Goal: Use online tool/utility: Utilize a website feature to perform a specific function

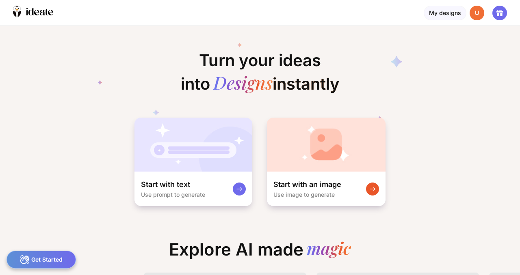
scroll to position [0, 3]
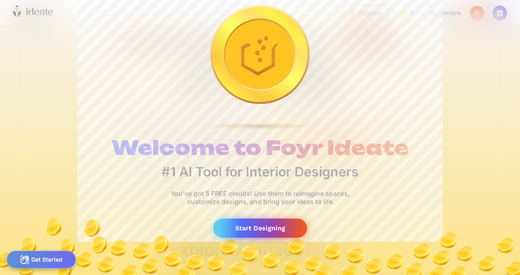
click at [251, 228] on div "Start Designing" at bounding box center [260, 228] width 94 height 19
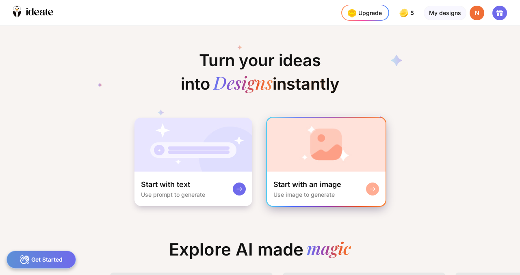
click at [359, 197] on div "Start with an image Use image to generate" at bounding box center [326, 189] width 119 height 35
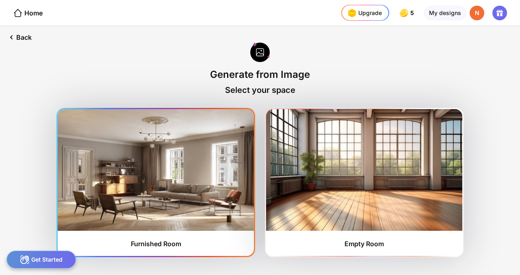
click at [168, 198] on img at bounding box center [156, 170] width 196 height 122
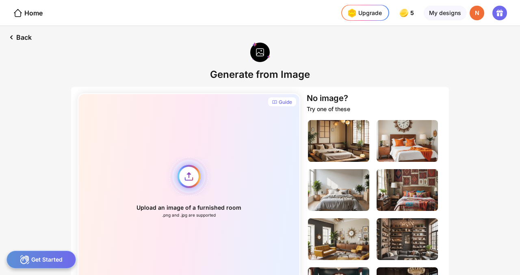
click at [186, 182] on div "Upload an image of a furnished room .png and .jpg are supported" at bounding box center [189, 187] width 223 height 189
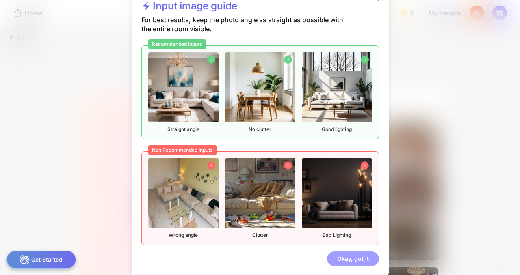
click at [336, 261] on div "Okay, got it" at bounding box center [353, 259] width 52 height 15
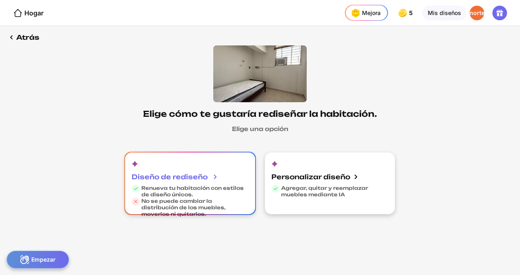
click at [201, 180] on font "Diseño de rediseño" at bounding box center [170, 177] width 76 height 8
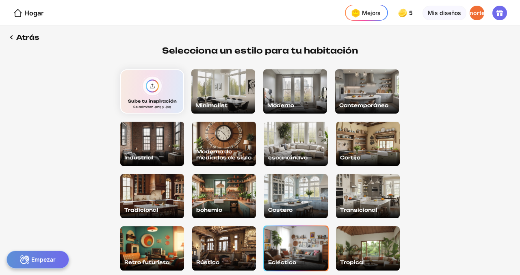
click at [294, 256] on div "Ecléctico" at bounding box center [296, 249] width 64 height 44
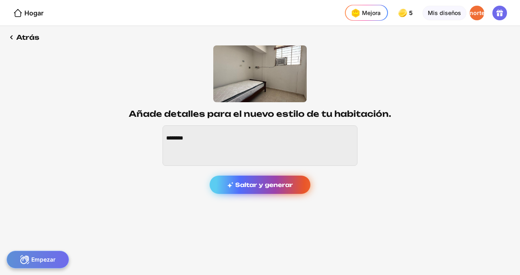
click at [293, 191] on div "Saltar y generar" at bounding box center [260, 185] width 101 height 18
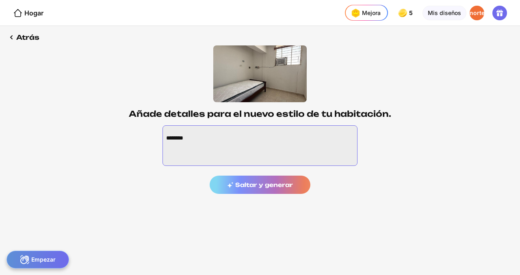
click at [212, 140] on textarea at bounding box center [260, 146] width 195 height 41
click at [252, 194] on div "Saltar y generar" at bounding box center [260, 160] width 195 height 69
click at [249, 189] on div "Saltar y generar" at bounding box center [260, 160] width 195 height 69
click at [191, 129] on textarea at bounding box center [260, 146] width 195 height 41
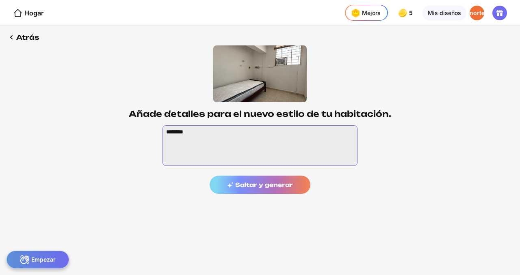
click at [191, 129] on textarea at bounding box center [260, 146] width 195 height 41
paste textarea "**********"
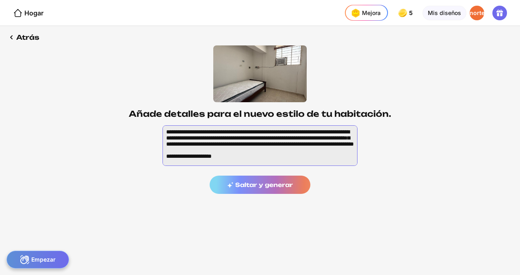
scroll to position [171, 0]
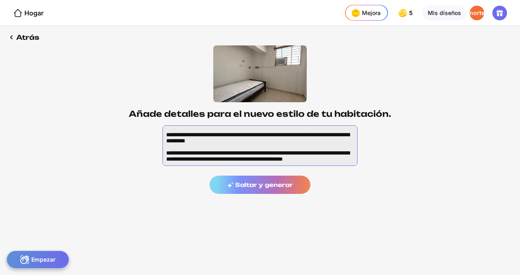
type textarea "**********"
click at [242, 178] on div "Saltar y generar" at bounding box center [260, 160] width 195 height 69
click at [241, 180] on div "Saltar y generar" at bounding box center [260, 160] width 195 height 69
click at [240, 191] on div "Saltar y generar" at bounding box center [260, 160] width 195 height 69
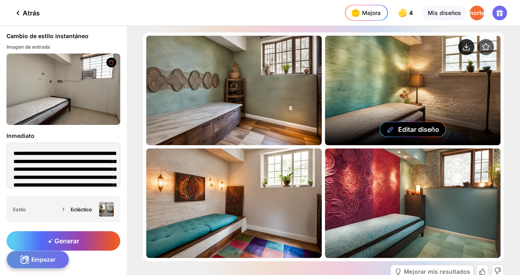
click at [468, 48] on circle at bounding box center [466, 47] width 16 height 16
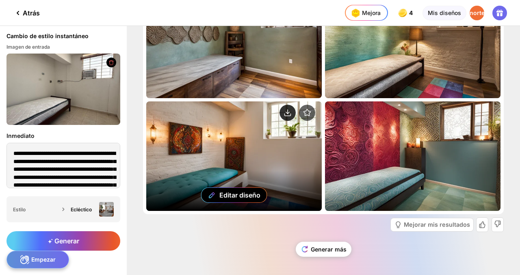
click at [285, 113] on circle at bounding box center [288, 113] width 16 height 16
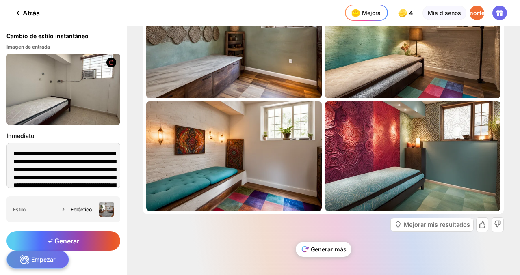
click at [327, 252] on div "Generar más" at bounding box center [324, 249] width 56 height 15
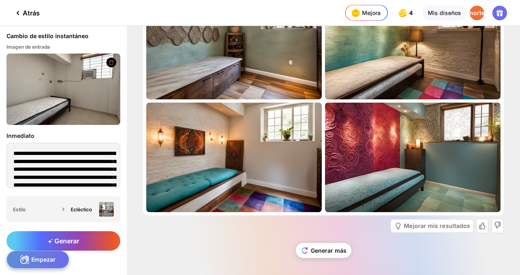
scroll to position [272, 0]
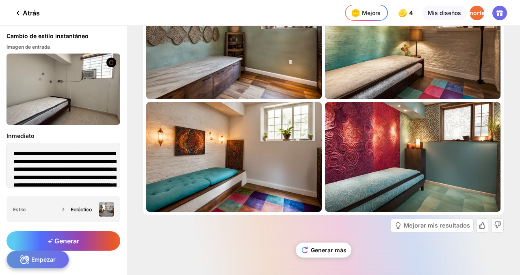
click at [110, 62] on icon at bounding box center [111, 63] width 7 height 6
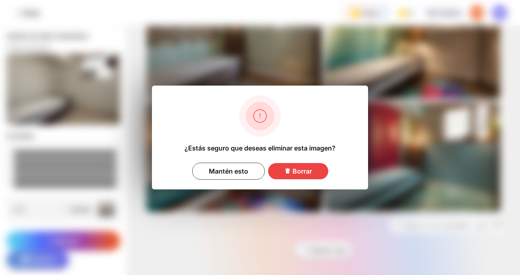
click at [293, 172] on font "Borrar" at bounding box center [303, 171] width 20 height 8
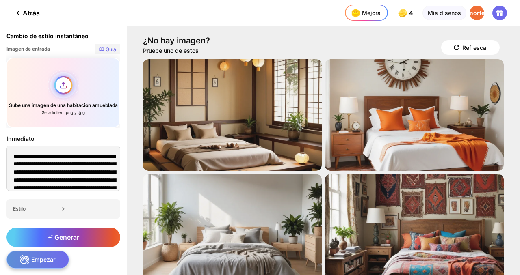
click at [60, 87] on div "Sube una imagen de una habitación amueblada Se admiten .png y .jpg" at bounding box center [64, 93] width 114 height 70
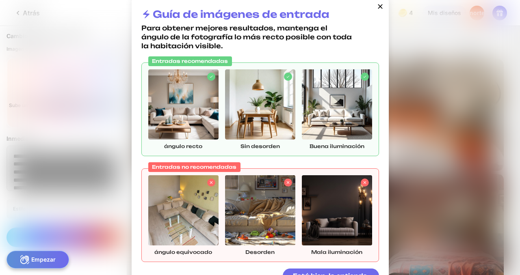
scroll to position [15, 0]
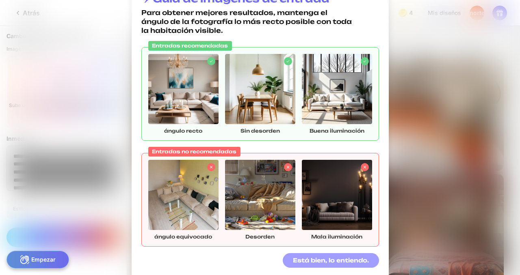
click at [312, 263] on font "Está bien, lo entiendo." at bounding box center [331, 260] width 76 height 7
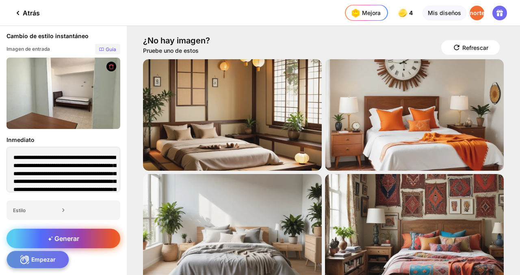
click at [48, 241] on icon at bounding box center [50, 238] width 5 height 5
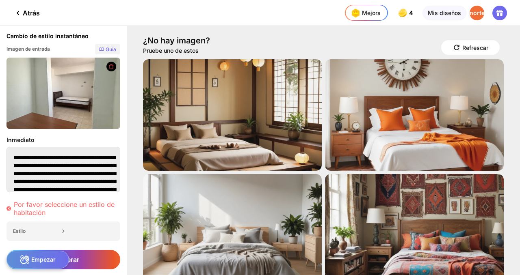
scroll to position [58, 0]
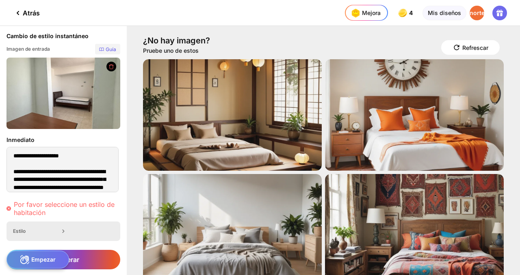
click at [54, 228] on div "Estilo" at bounding box center [36, 231] width 46 height 6
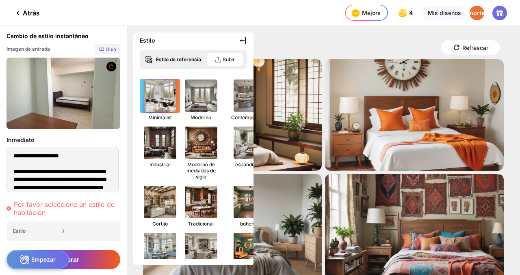
click at [156, 108] on img at bounding box center [160, 96] width 36 height 36
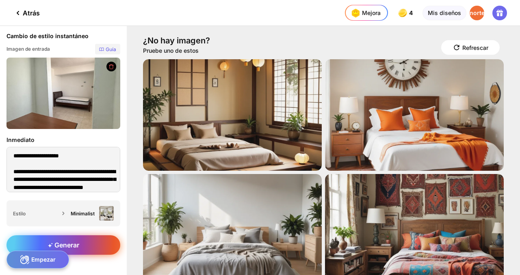
click at [108, 243] on div "Generar" at bounding box center [64, 246] width 114 height 20
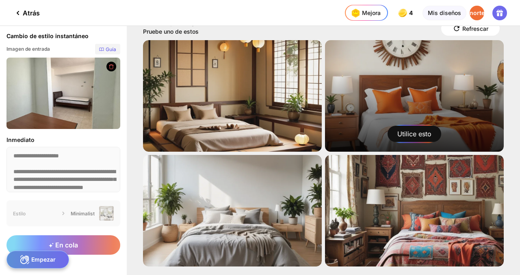
scroll to position [0, 0]
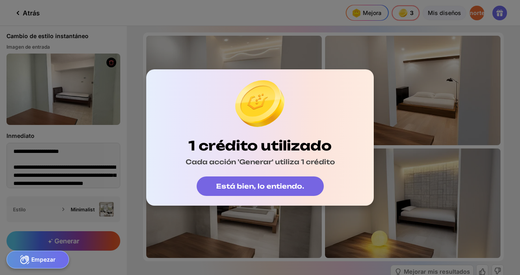
click at [246, 189] on font "Está bien, lo entiendo." at bounding box center [260, 186] width 88 height 8
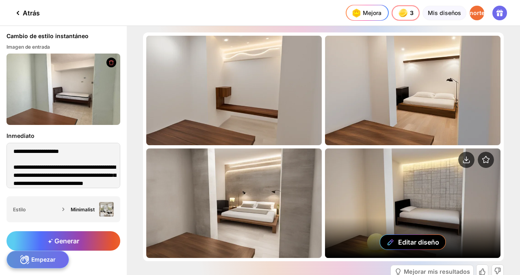
scroll to position [47, 0]
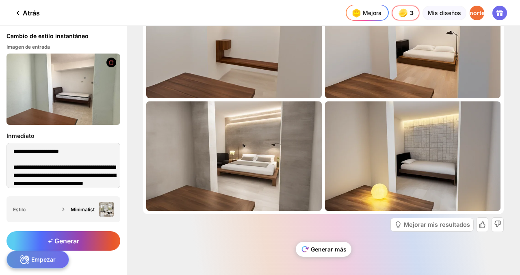
click at [314, 251] on font "Generar más" at bounding box center [329, 249] width 36 height 7
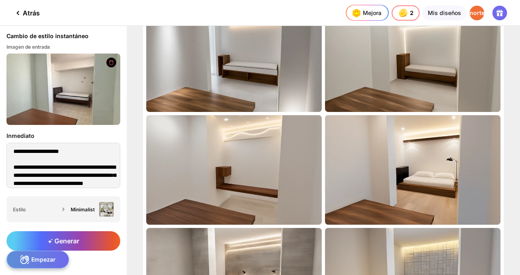
scroll to position [3, 0]
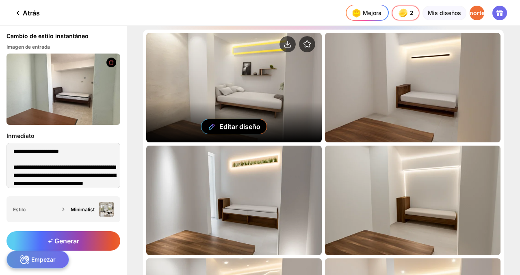
click at [251, 104] on div "Editar diseño" at bounding box center [234, 88] width 176 height 110
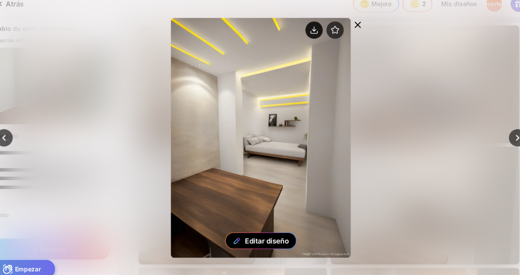
click at [310, 38] on icon at bounding box center [310, 37] width 0 height 4
click at [352, 33] on icon at bounding box center [350, 33] width 10 height 10
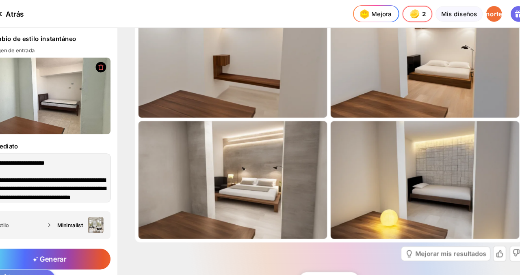
scroll to position [0, 0]
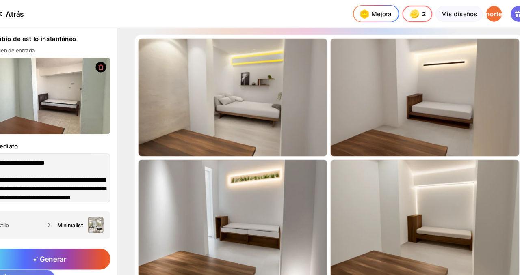
click at [111, 61] on icon at bounding box center [111, 63] width 7 height 6
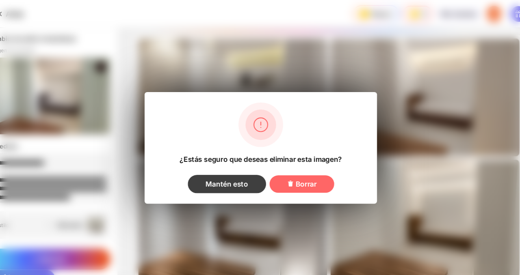
click at [253, 172] on div "Mantén esto" at bounding box center [228, 171] width 73 height 17
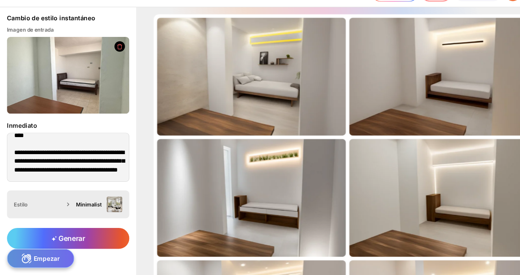
click at [90, 212] on font "Minimalist" at bounding box center [83, 210] width 24 height 6
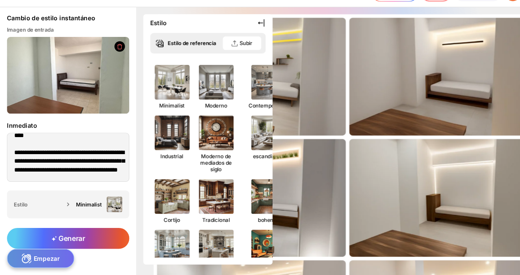
scroll to position [35, 0]
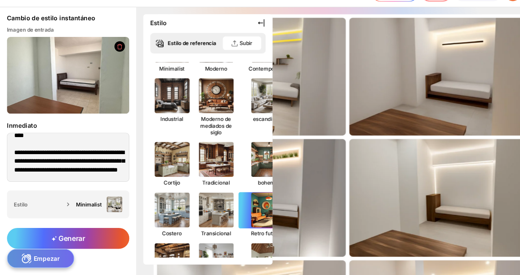
click at [232, 215] on img at bounding box center [250, 215] width 36 height 36
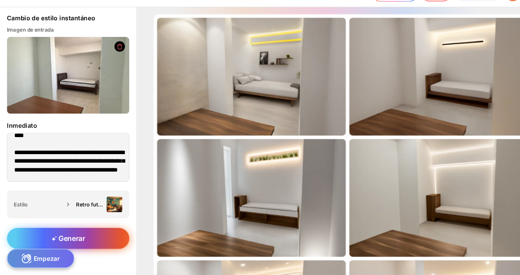
click at [84, 240] on div "Generar" at bounding box center [64, 242] width 114 height 20
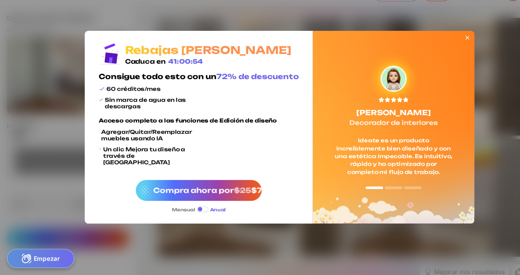
click at [434, 54] on icon at bounding box center [434, 54] width 7 height 7
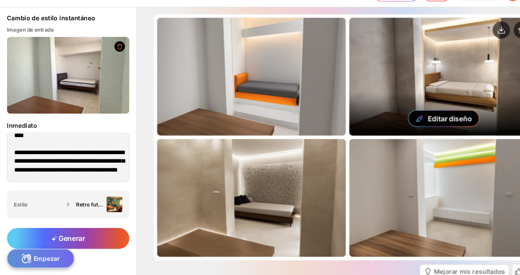
click at [343, 82] on div "Editar diseño" at bounding box center [413, 91] width 176 height 110
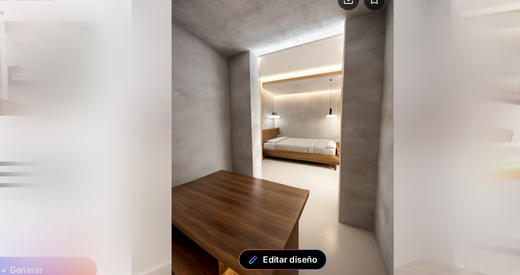
click at [348, 33] on icon at bounding box center [350, 33] width 10 height 10
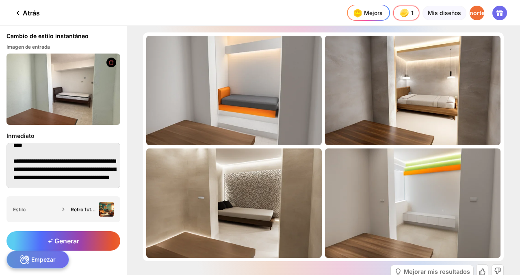
scroll to position [347, 0]
drag, startPoint x: 80, startPoint y: 178, endPoint x: 0, endPoint y: 121, distance: 98.1
click at [0, 121] on div "Cambio de estilo instantáneo Imagen de entrada Inmediato Estilo Retro futurista" at bounding box center [63, 125] width 127 height 199
click at [54, 168] on textarea at bounding box center [64, 166] width 114 height 46
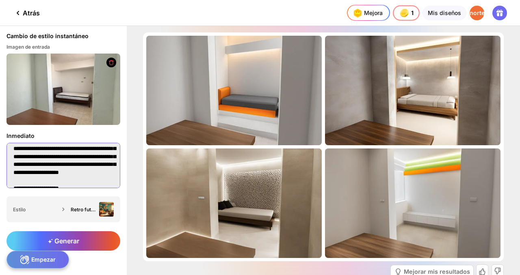
scroll to position [0, 0]
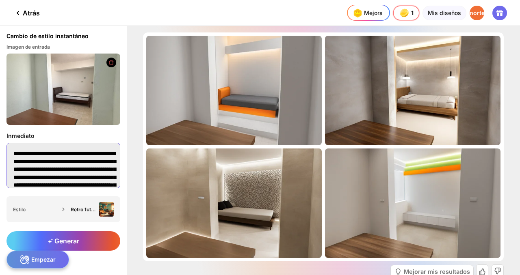
drag, startPoint x: 39, startPoint y: 158, endPoint x: 4, endPoint y: 132, distance: 43.1
click at [4, 132] on div "Inmediato" at bounding box center [63, 161] width 127 height 72
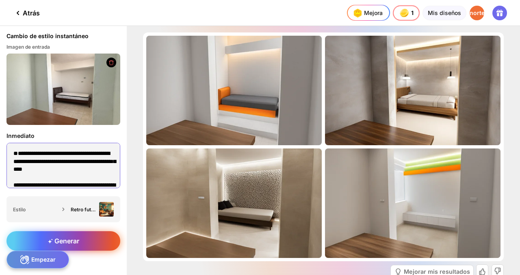
type textarea "**********"
click at [91, 238] on div "Generar" at bounding box center [64, 242] width 114 height 20
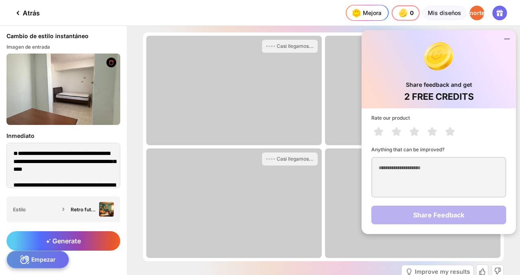
click at [506, 37] on icon at bounding box center [507, 39] width 10 height 10
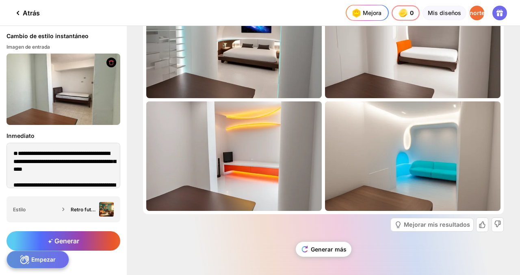
scroll to position [7, 0]
